Goal: Task Accomplishment & Management: Complete application form

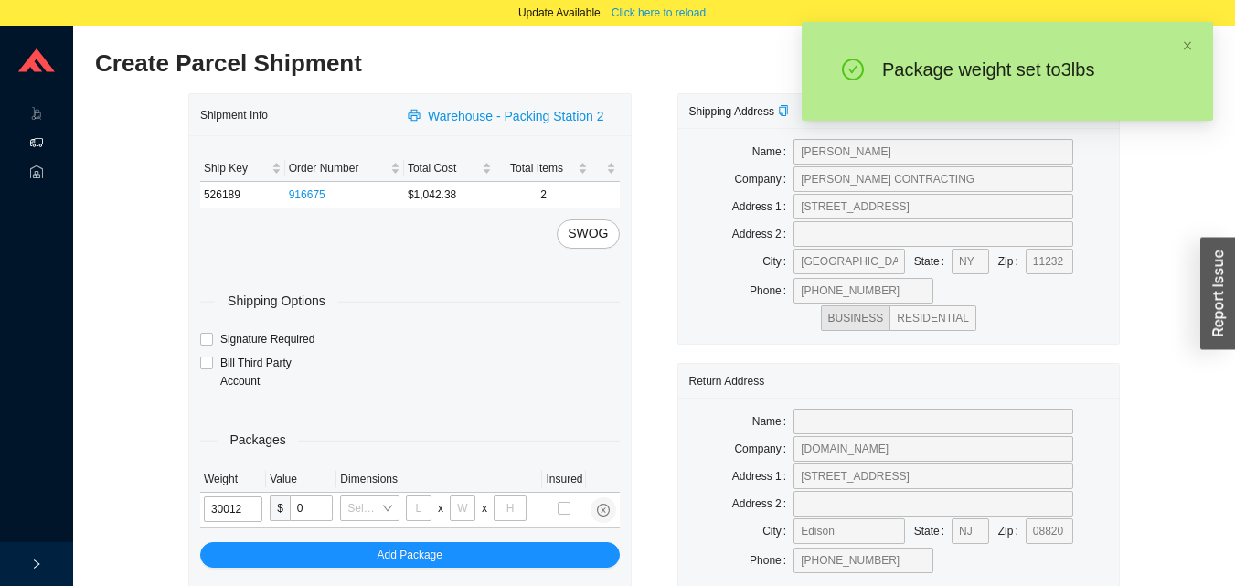
type input "3"
type input "18"
type input "12"
type input "6"
type input "3"
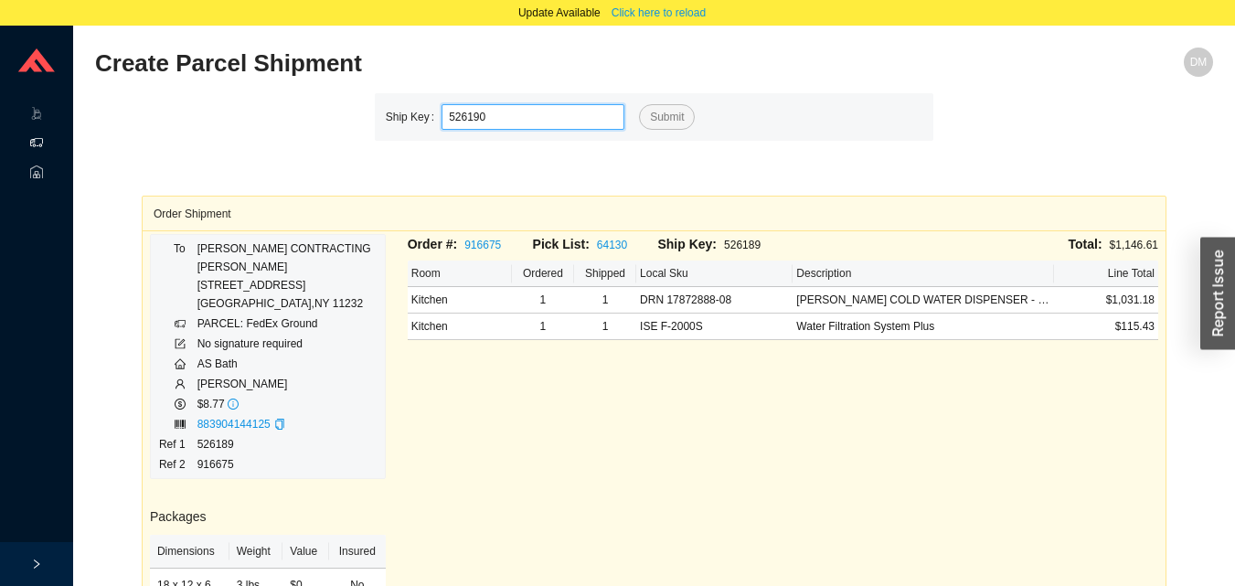
type input "526190"
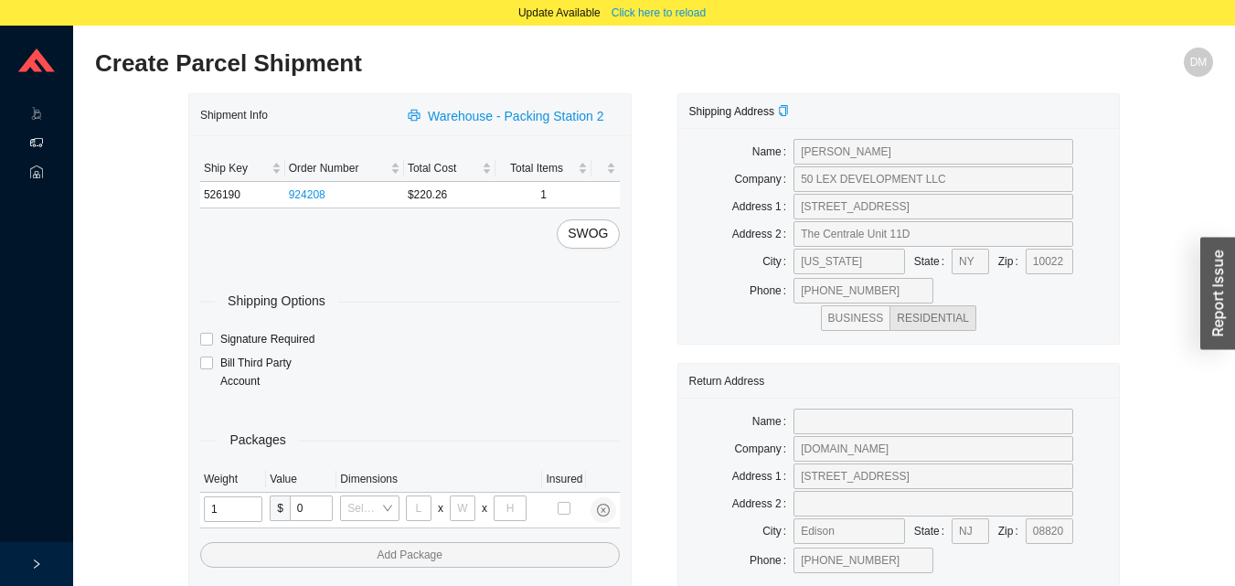
type input "11"
type input "14"
type input "7"
type input "2"
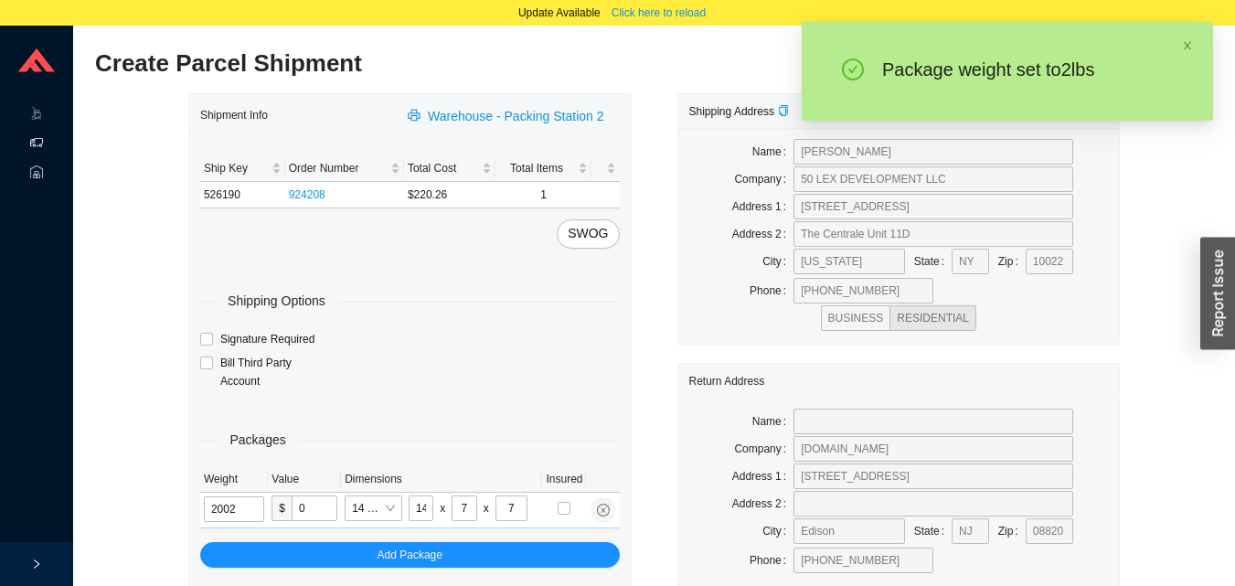
type input "2"
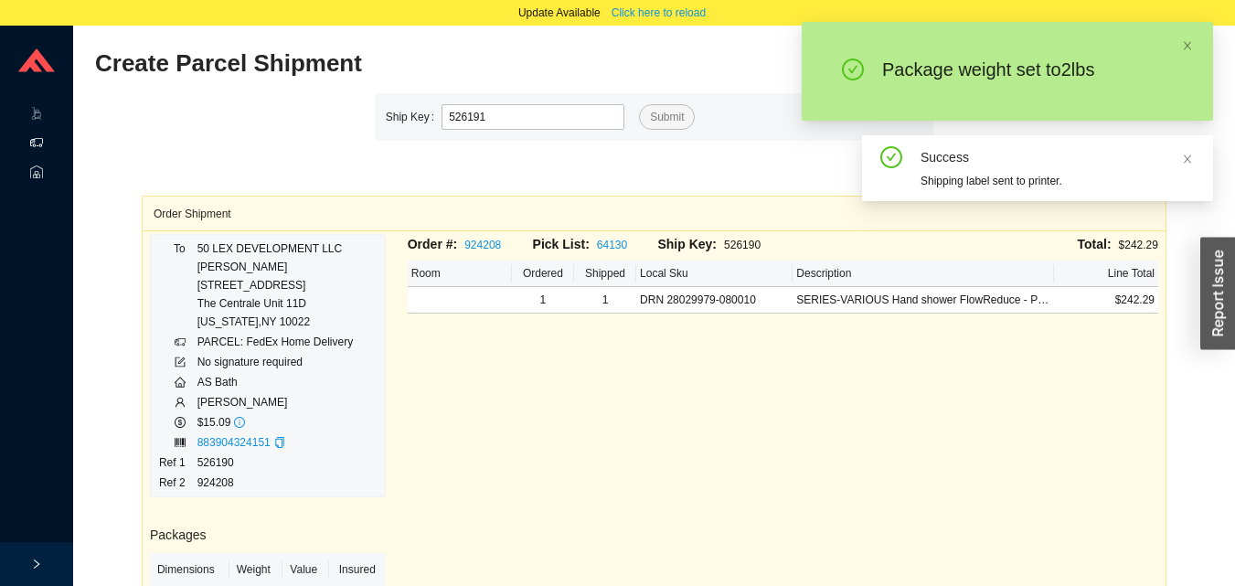
type input "526191"
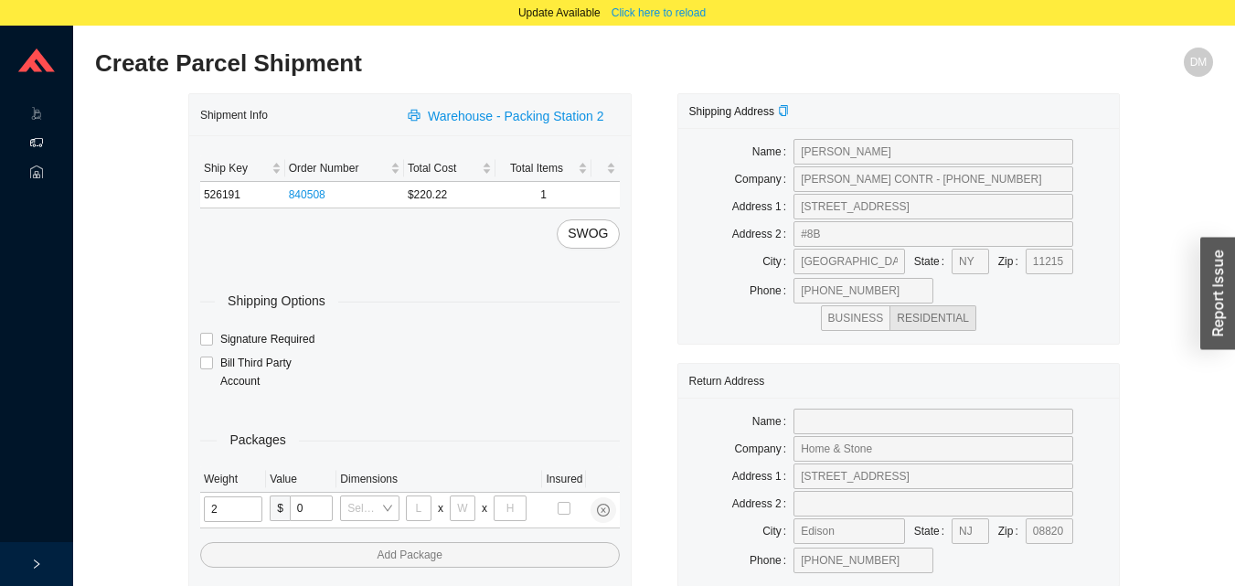
type input "25"
type input "28"
type input "16"
type input "7"
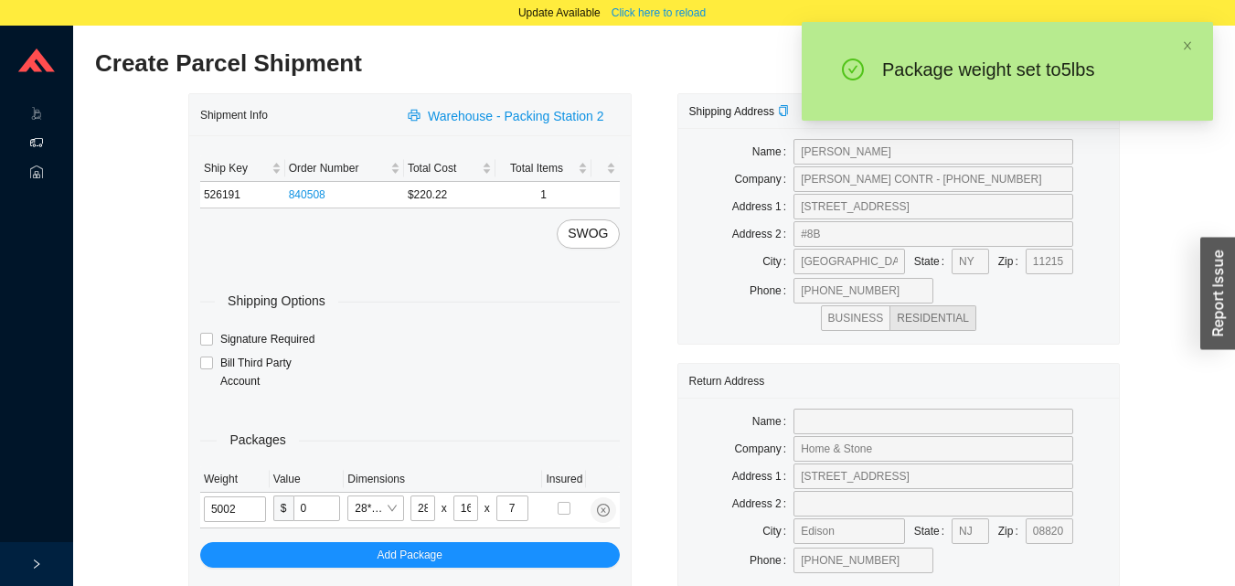
type input "5"
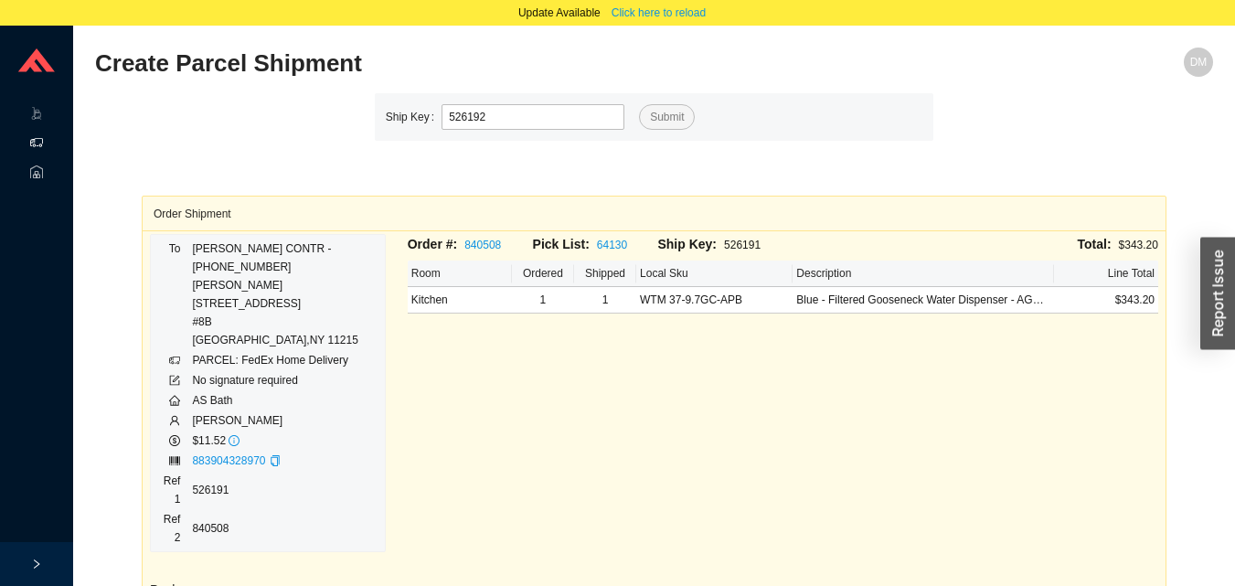
type input "526192"
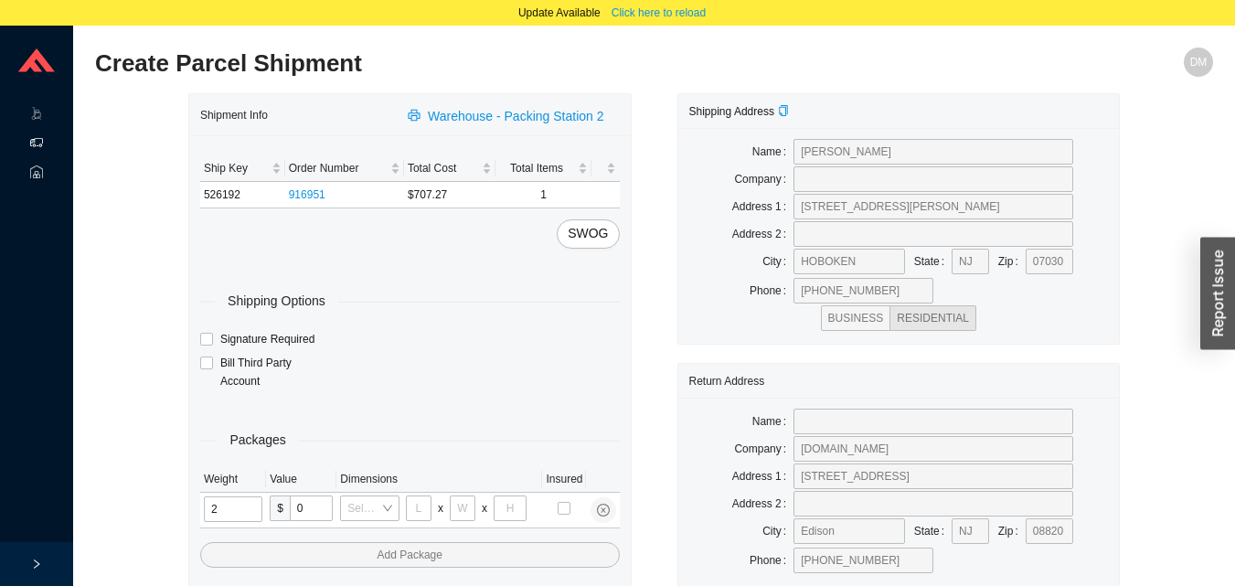
type input "25"
type input "28"
type input "16"
type input "7"
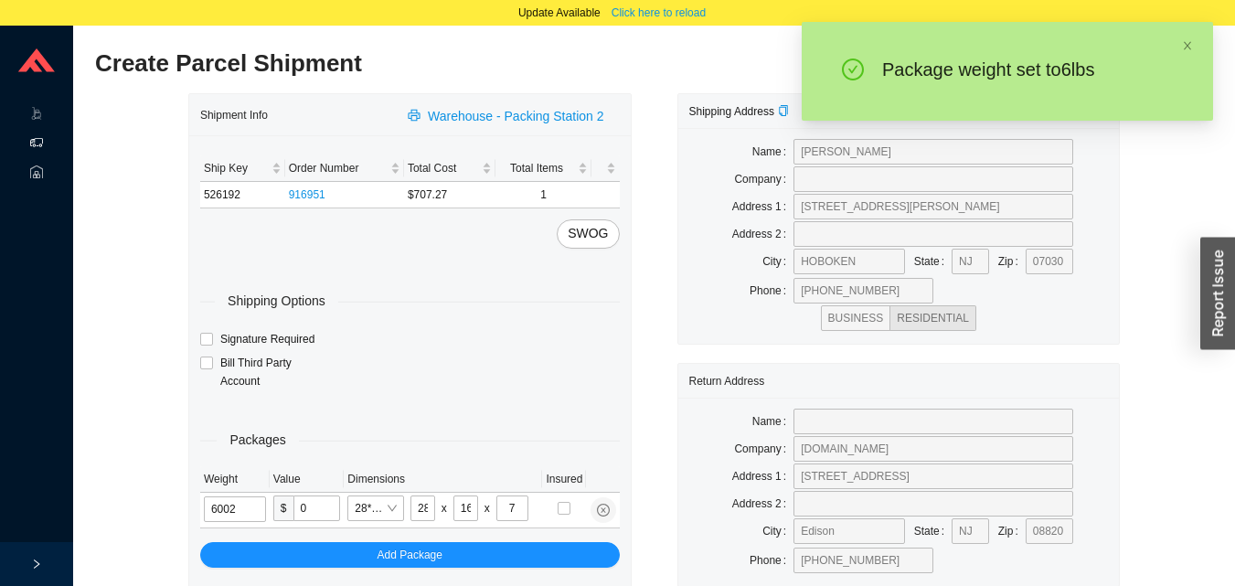
type input "6"
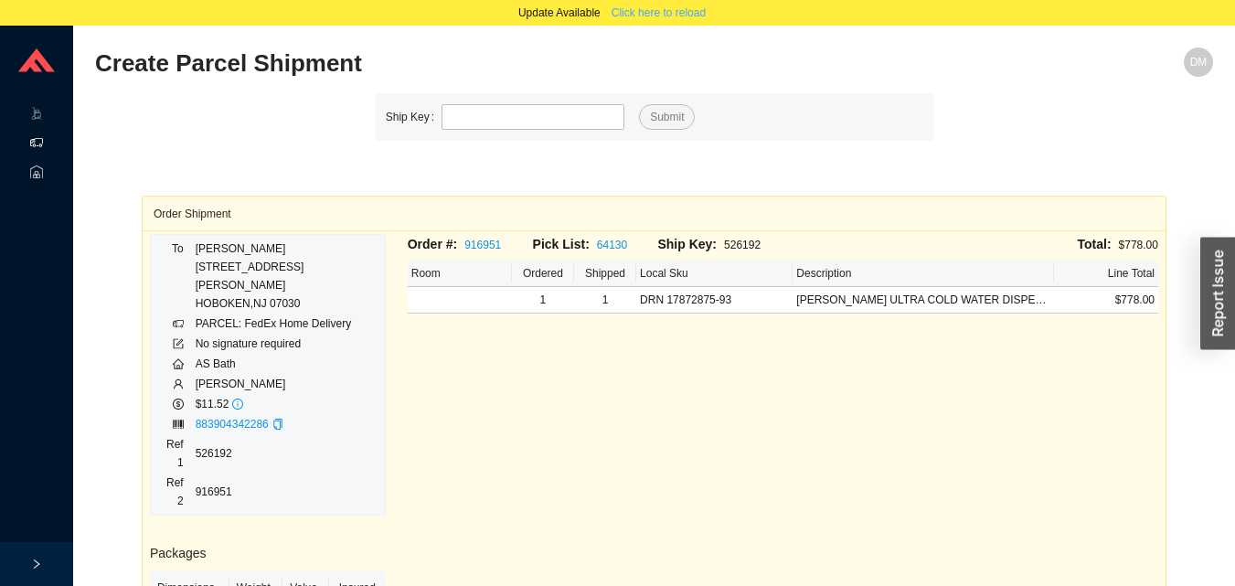
click at [664, 12] on span "Click here to reload" at bounding box center [658, 13] width 94 height 18
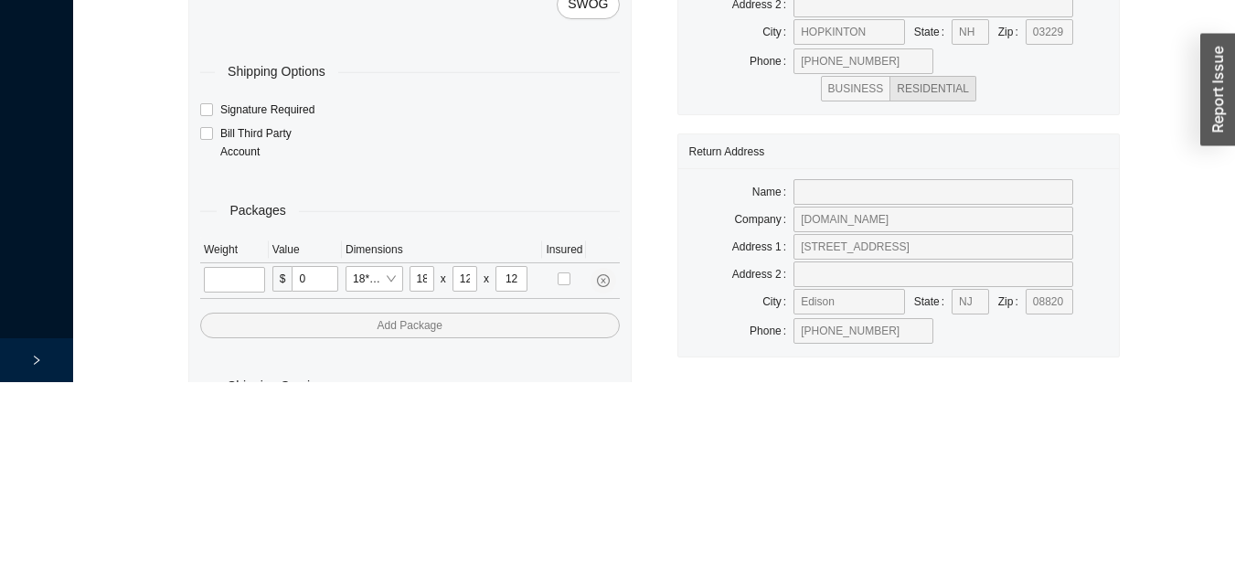
scroll to position [61, 0]
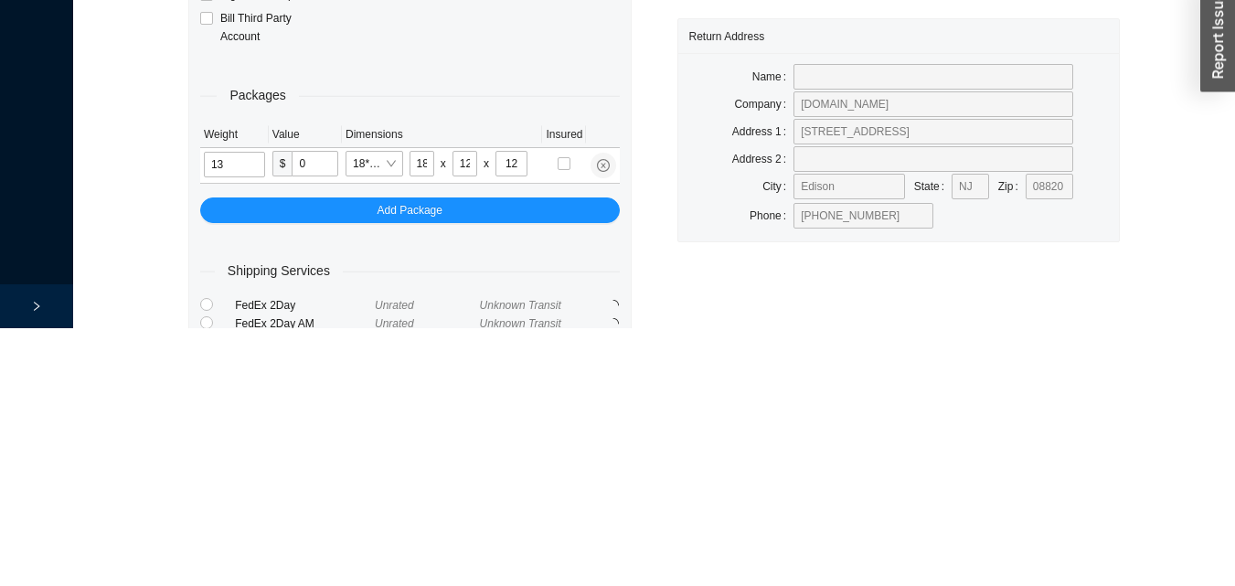
type input "13"
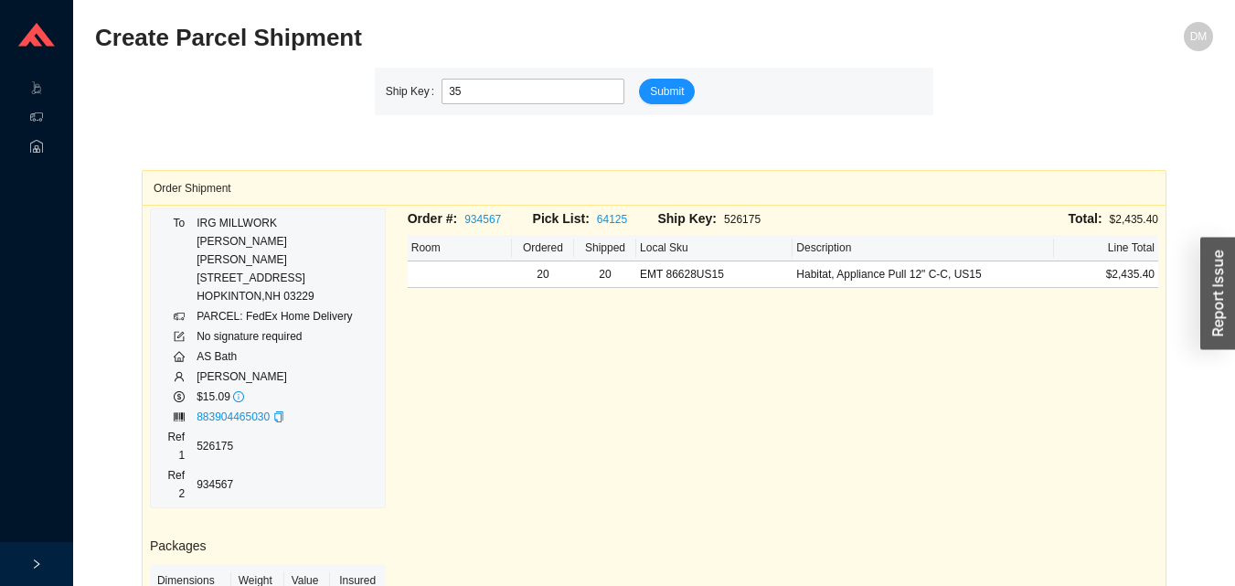
click at [491, 86] on input "35" at bounding box center [532, 92] width 183 height 26
type input "3"
click at [253, 125] on div "Order Shipment To IRG MILLWORK NASH KLARDIE 879 MAPLE ST HOPKINTON , NH 03229 P…" at bounding box center [654, 478] width 1025 height 726
